Goal: Navigation & Orientation: Find specific page/section

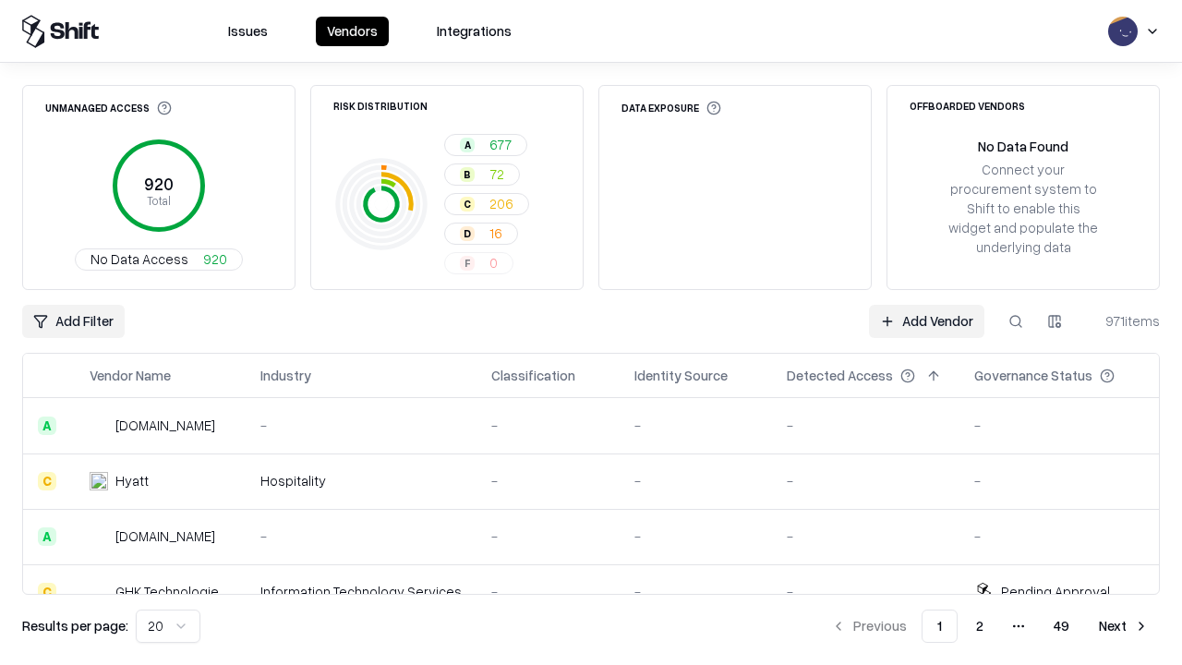
click at [168, 626] on html "Issues Vendors Integrations Unmanaged Access 920 Total No Data Access 920 Risk …" at bounding box center [591, 332] width 1182 height 665
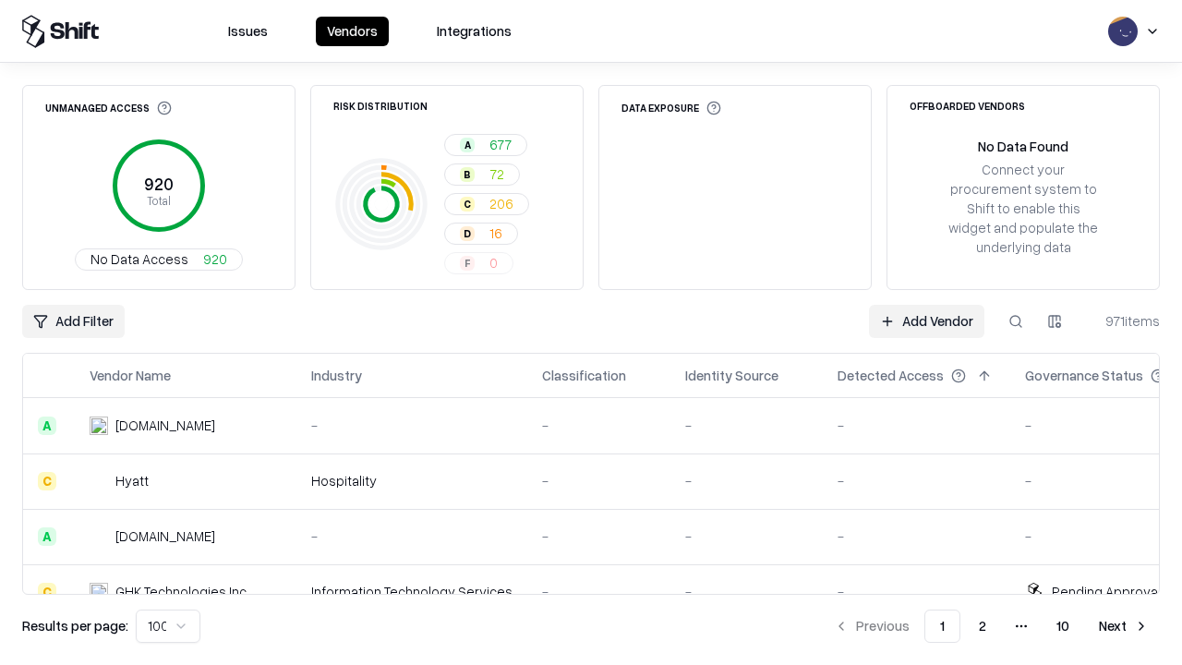
click at [1124, 626] on button "Next" at bounding box center [1124, 625] width 72 height 33
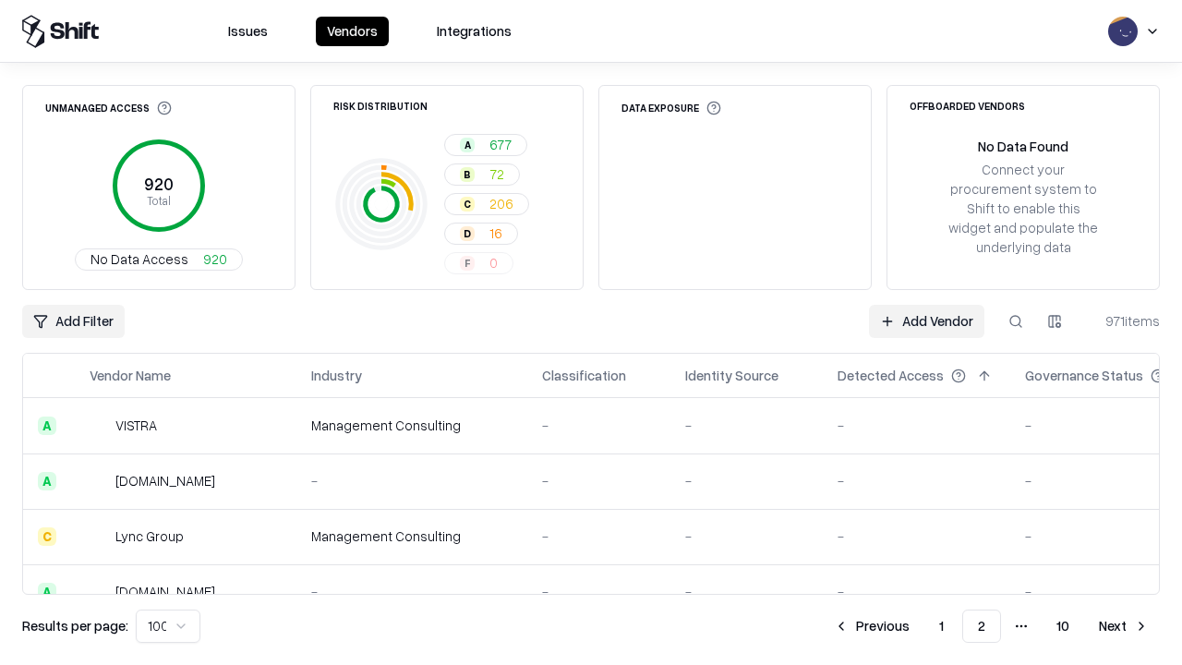
click at [1124, 626] on button "Next" at bounding box center [1124, 625] width 72 height 33
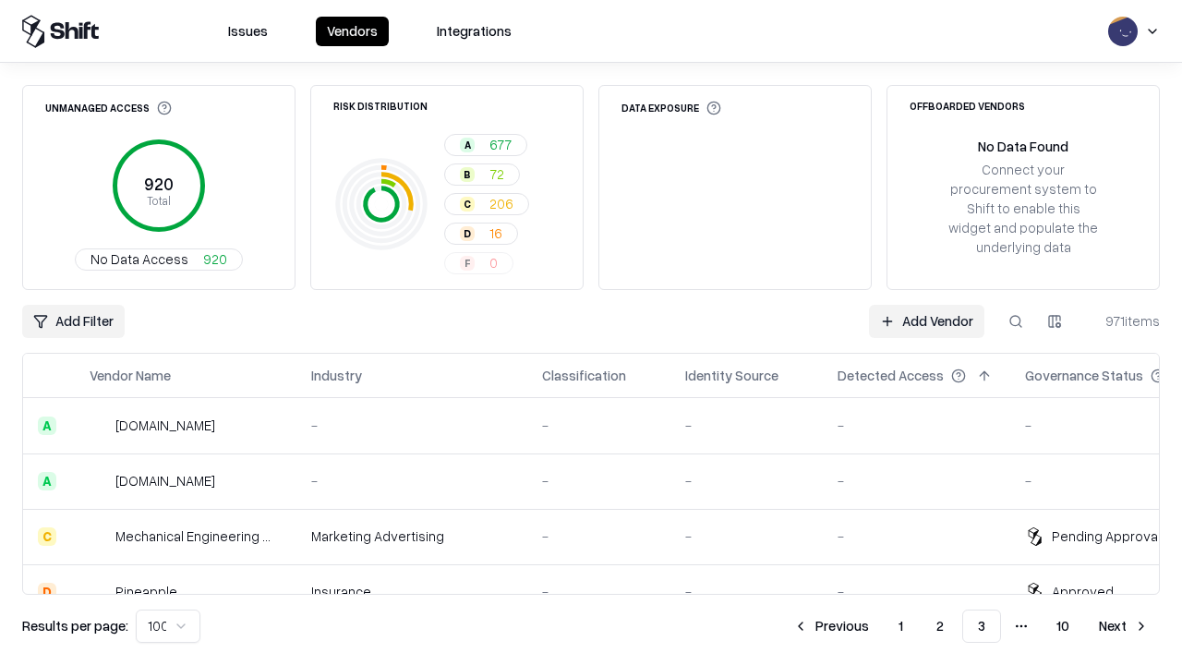
click at [1124, 626] on button "Next" at bounding box center [1124, 625] width 72 height 33
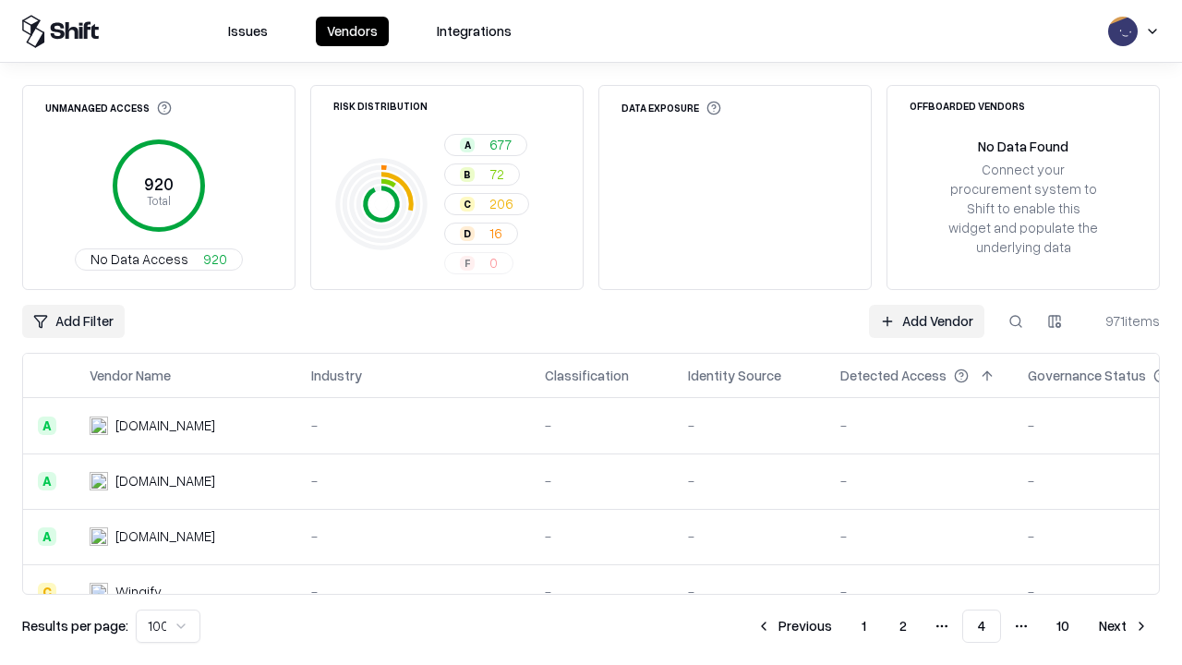
click at [1124, 626] on button "Next" at bounding box center [1124, 625] width 72 height 33
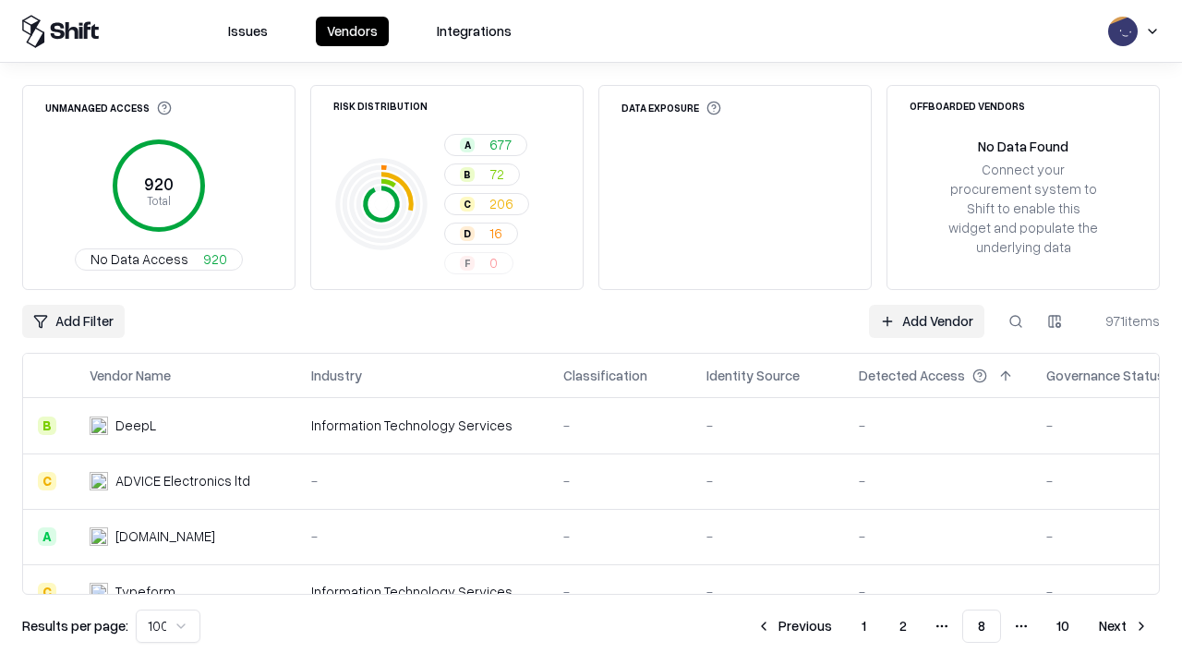
click at [1124, 626] on button "Next" at bounding box center [1124, 625] width 72 height 33
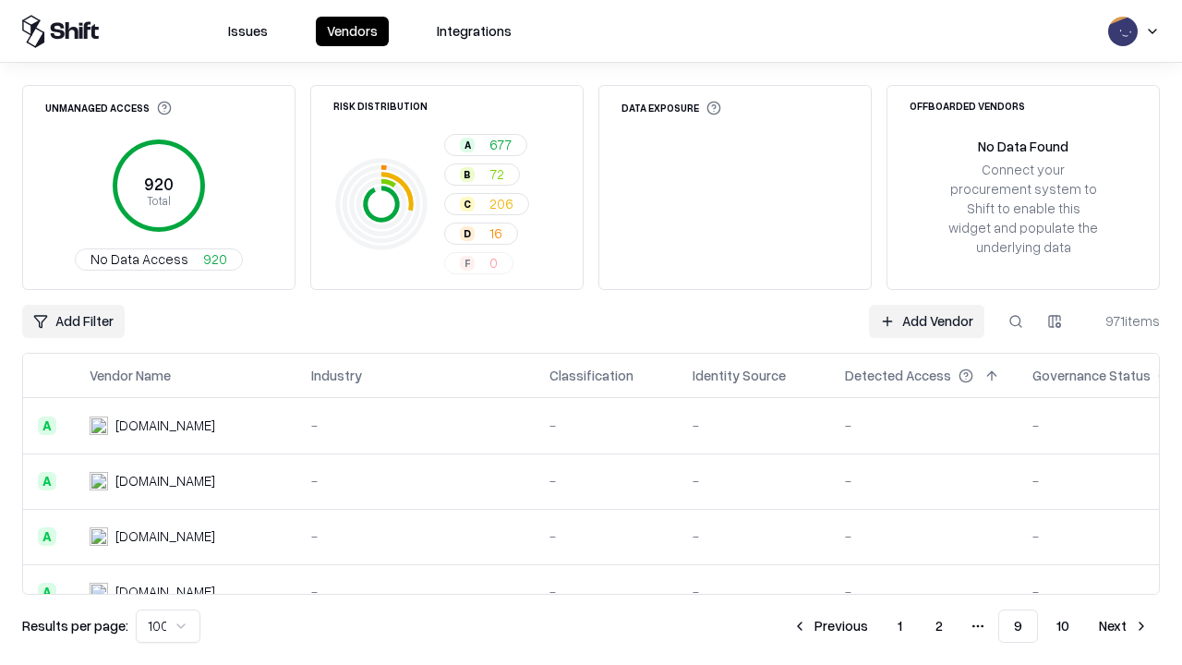
click at [1124, 626] on button "Next" at bounding box center [1124, 625] width 72 height 33
click at [872, 626] on button "Previous" at bounding box center [872, 625] width 98 height 33
click at [830, 626] on button "Previous" at bounding box center [830, 625] width 98 height 33
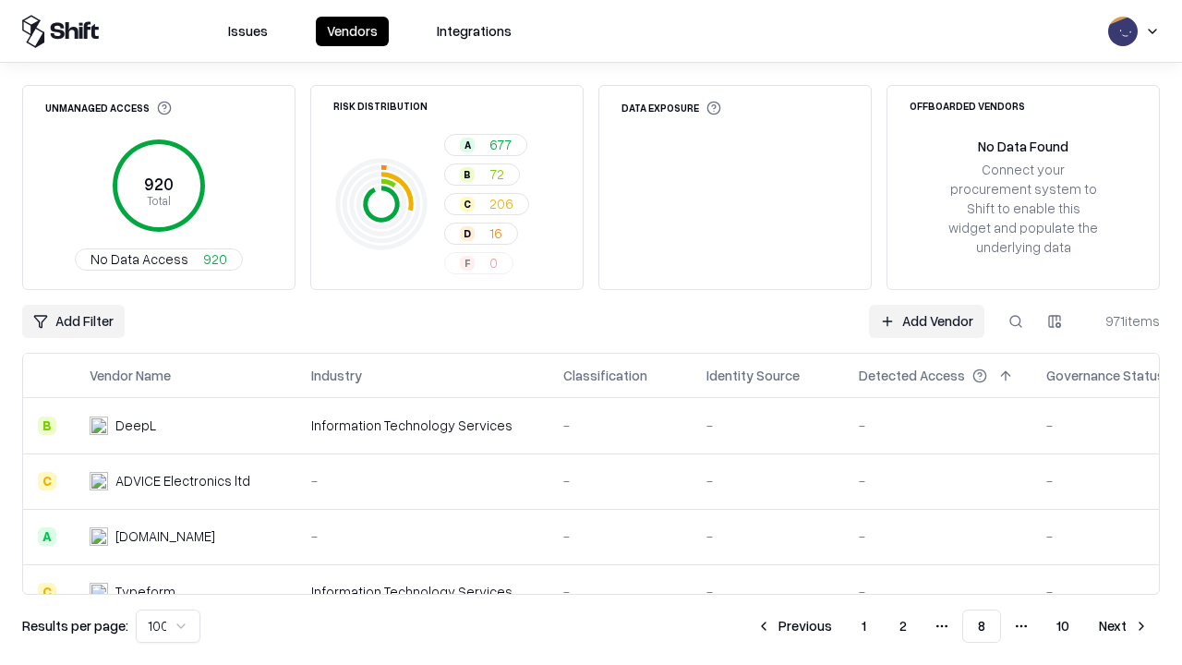
click at [794, 626] on button "Previous" at bounding box center [794, 625] width 98 height 33
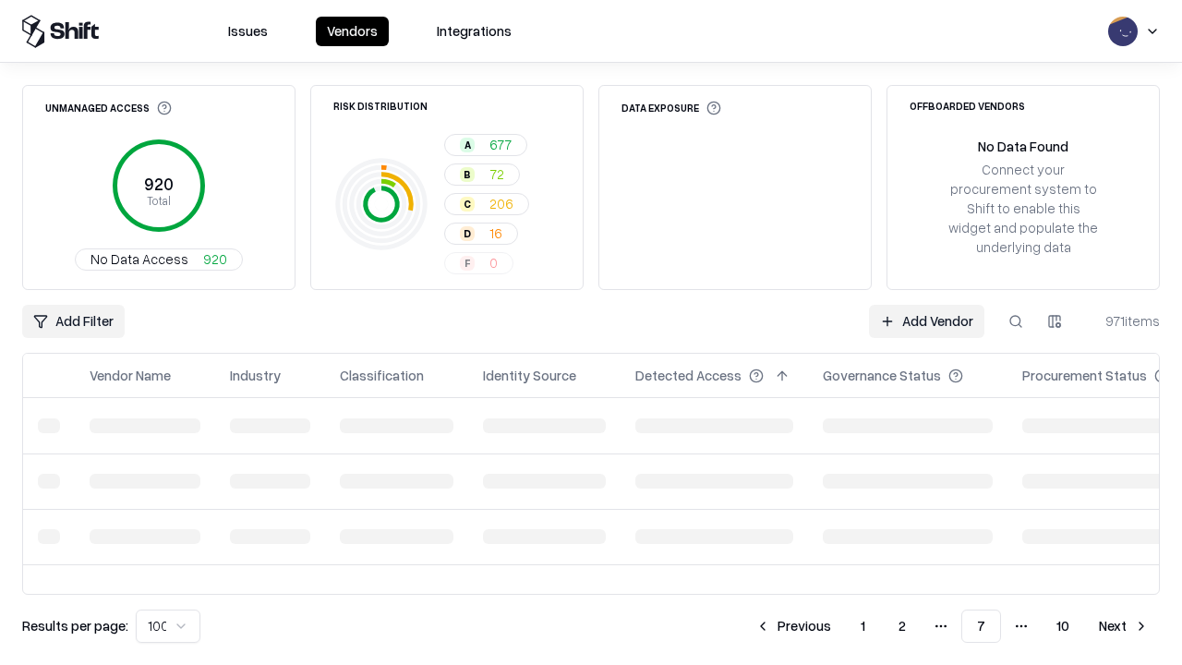
click at [793, 626] on button "Previous" at bounding box center [793, 625] width 98 height 33
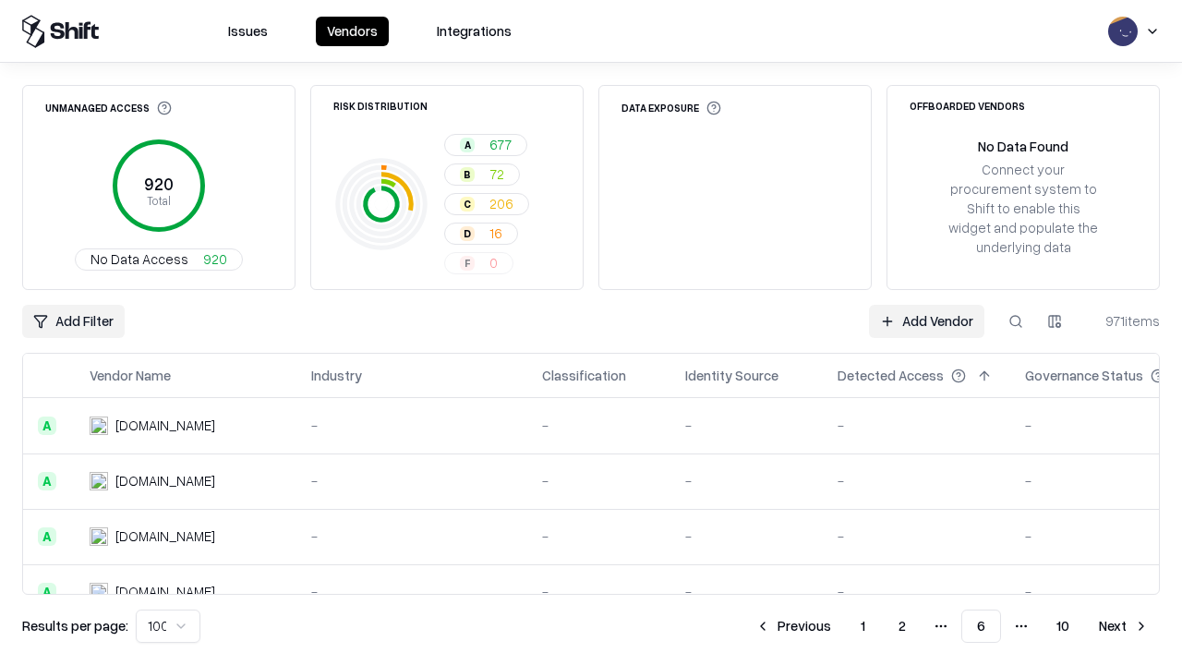
click at [793, 626] on button "Previous" at bounding box center [793, 625] width 98 height 33
click at [794, 626] on button "Previous" at bounding box center [794, 625] width 98 height 33
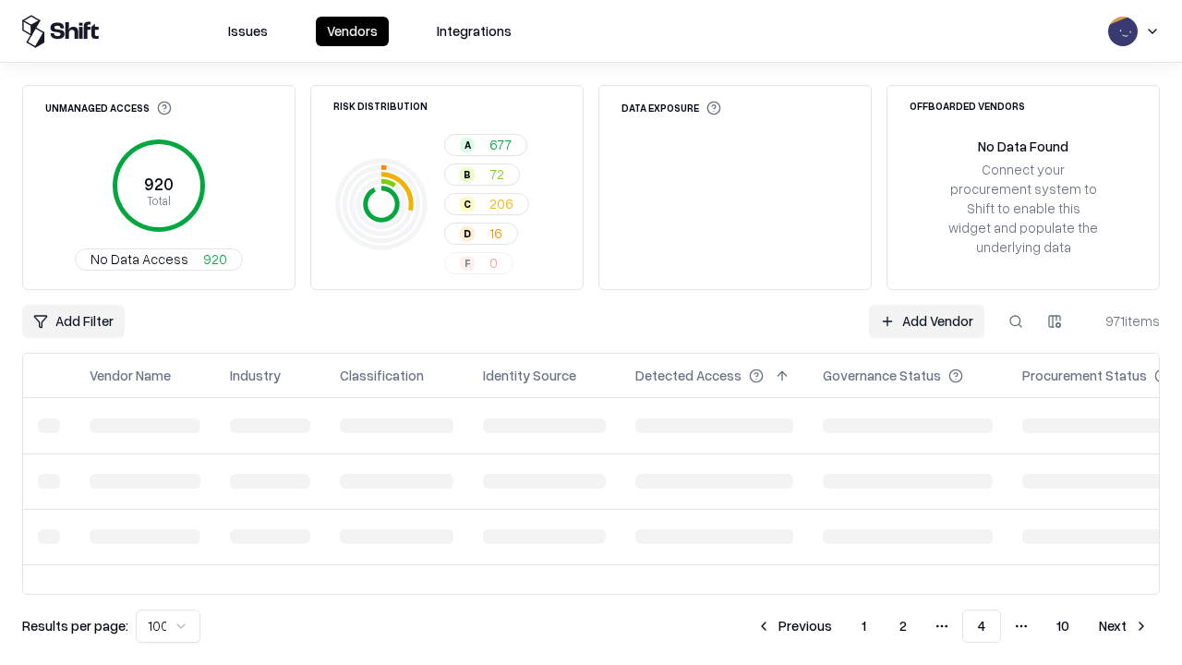
click at [794, 626] on button "Previous" at bounding box center [794, 625] width 98 height 33
